Goal: Task Accomplishment & Management: Manage account settings

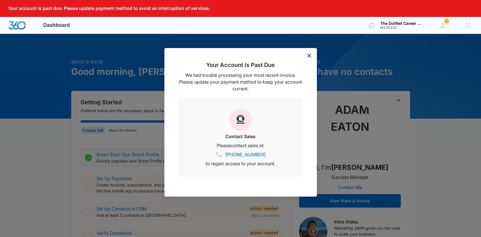
click at [311, 55] on div "Your Account Is Past Due We had trouble processing your most recent invoice. Pl…" at bounding box center [241, 122] width 153 height 149
click at [309, 56] on icon "dismiss this dialog" at bounding box center [310, 56] width 4 height 4
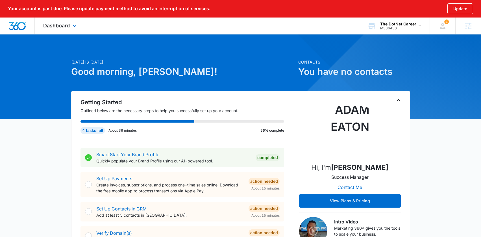
click at [57, 20] on div "Dashboard Apps Reputation Forms CRM Email Social Content Ads Intelligence Files…" at bounding box center [61, 26] width 52 height 17
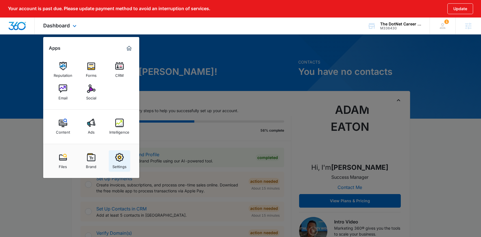
click at [120, 164] on div "Settings" at bounding box center [119, 165] width 14 height 7
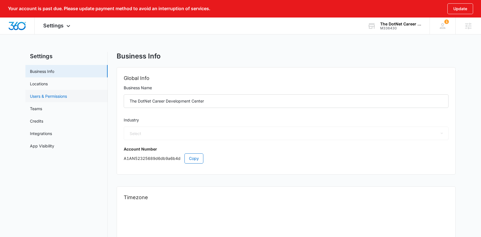
select select "29"
select select "US"
select select "America/Denver"
click at [48, 85] on link "Locations" at bounding box center [39, 84] width 18 height 6
